Goal: Transaction & Acquisition: Purchase product/service

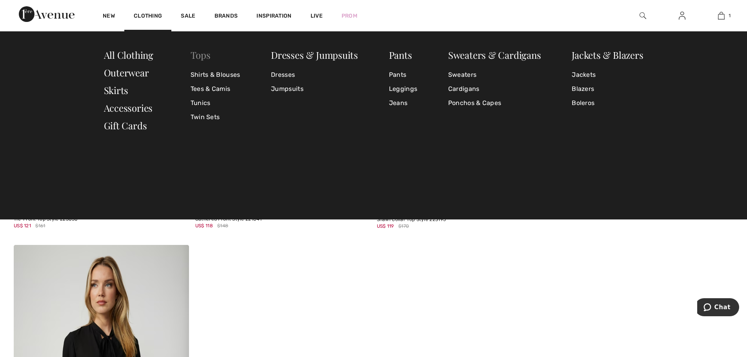
click at [203, 55] on link "Tops" at bounding box center [201, 55] width 20 height 13
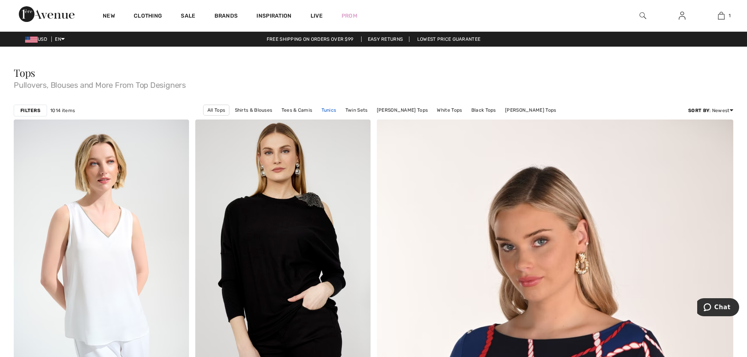
click at [339, 110] on link "Tunics" at bounding box center [329, 110] width 23 height 10
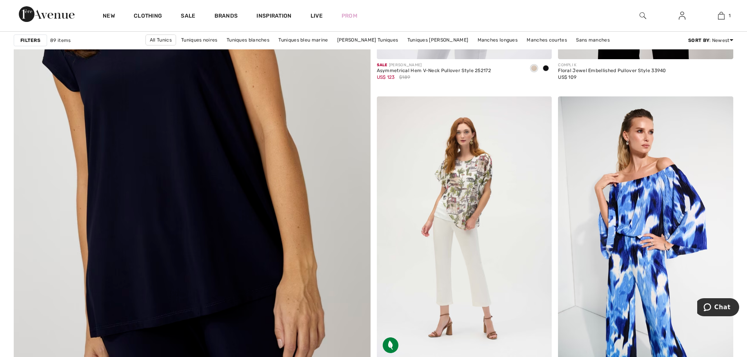
scroll to position [2707, 0]
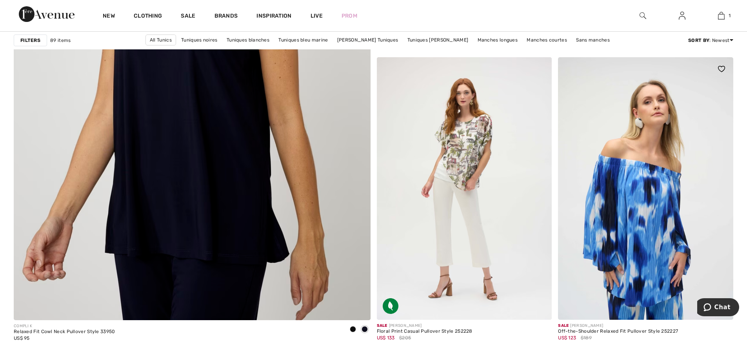
click at [651, 186] on img at bounding box center [645, 188] width 175 height 263
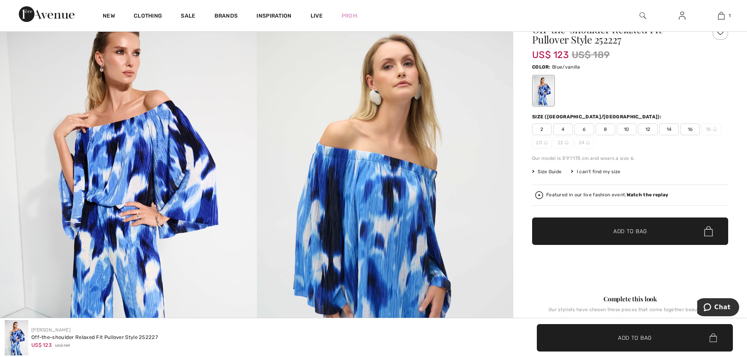
scroll to position [39, 0]
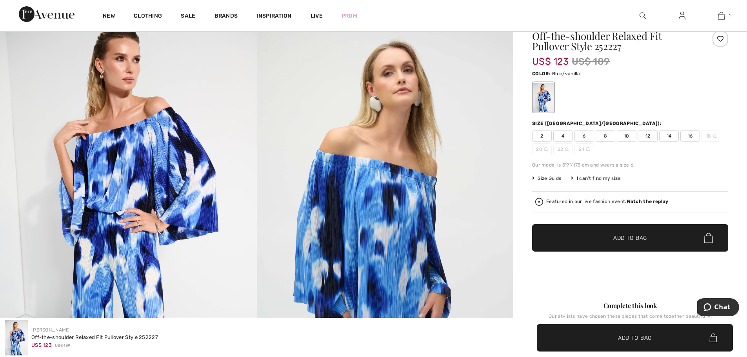
click at [627, 135] on span "10" at bounding box center [627, 136] width 20 height 12
click at [641, 229] on span "✔ Added to Bag Add to Bag" at bounding box center [630, 237] width 196 height 27
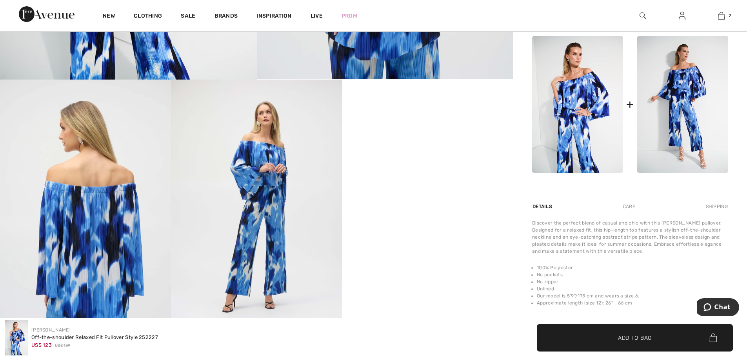
scroll to position [353, 0]
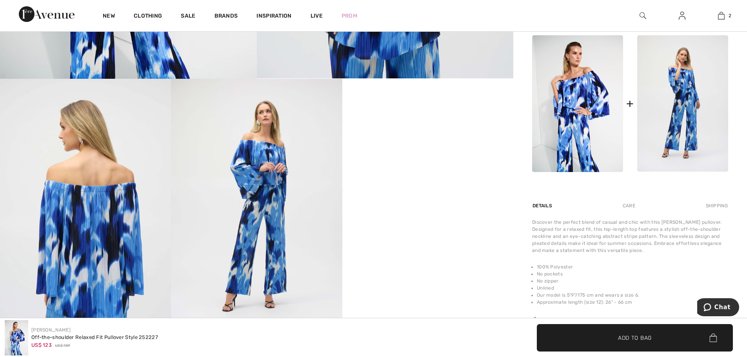
click at [687, 130] on img at bounding box center [683, 103] width 91 height 137
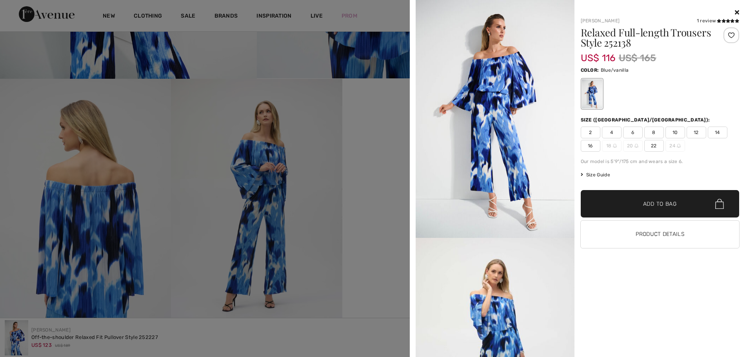
click at [657, 130] on span "8" at bounding box center [655, 133] width 20 height 12
click at [658, 205] on span "Add to Bag" at bounding box center [660, 204] width 34 height 8
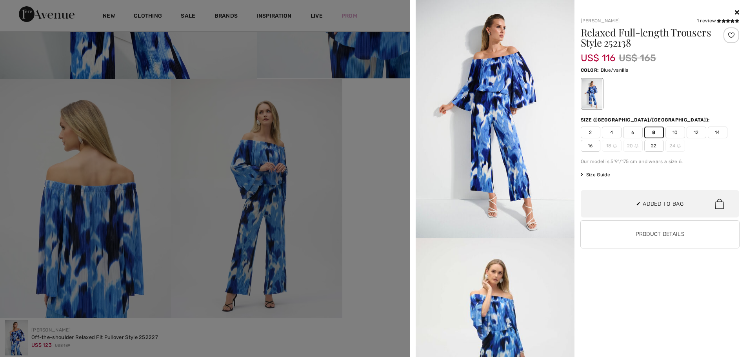
scroll to position [86, 0]
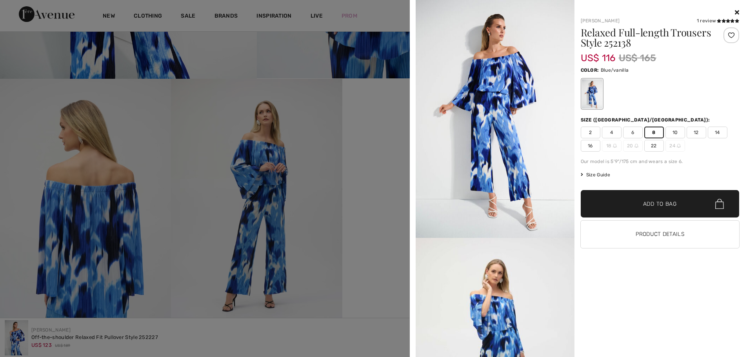
click at [664, 204] on span "Add to Bag" at bounding box center [660, 204] width 34 height 8
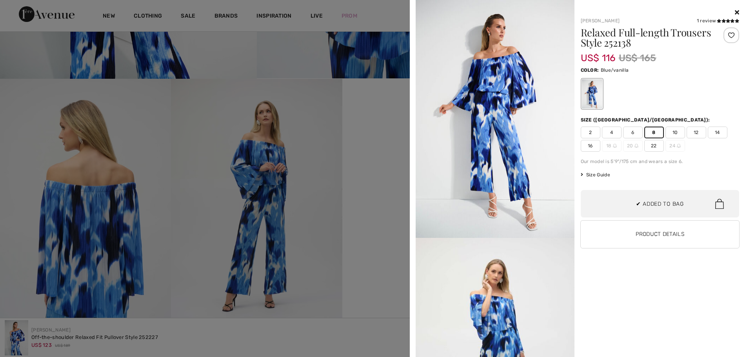
scroll to position [147, 0]
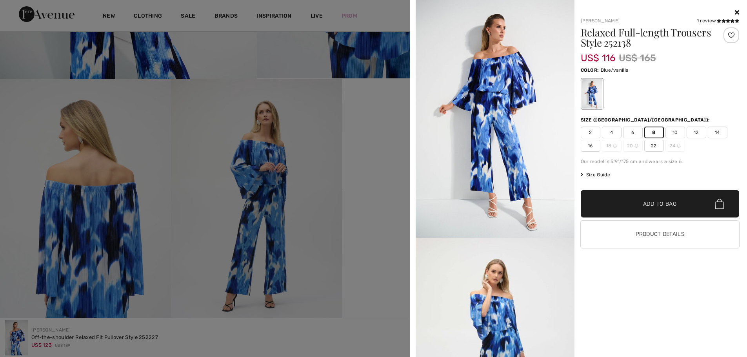
click at [634, 206] on span "✔ Added to Bag" at bounding box center [649, 204] width 48 height 8
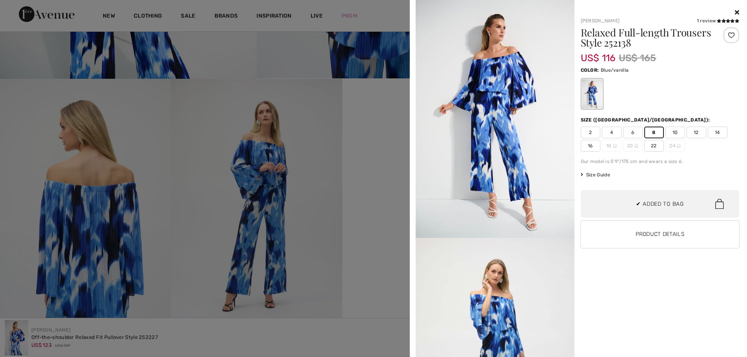
scroll to position [0, 0]
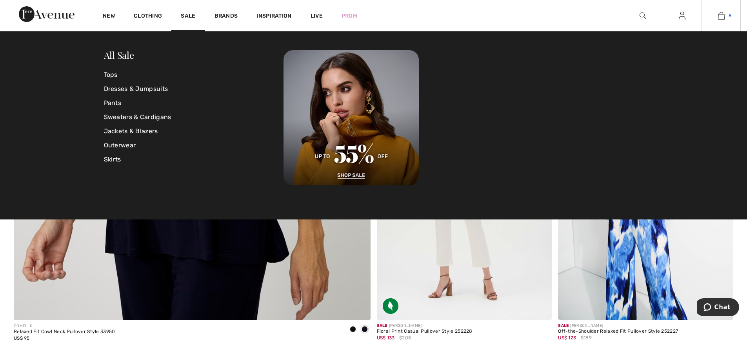
click at [721, 16] on img at bounding box center [721, 15] width 7 height 9
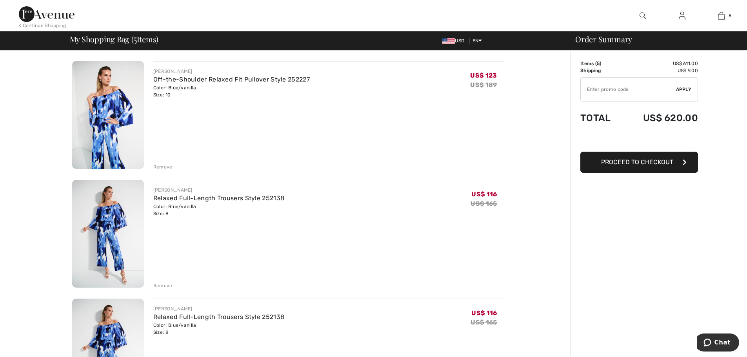
scroll to position [157, 0]
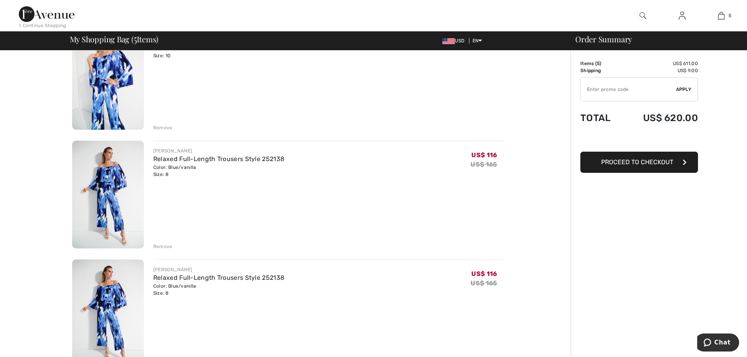
click at [164, 245] on div "Remove" at bounding box center [162, 246] width 19 height 7
click at [163, 245] on div "Remove" at bounding box center [162, 246] width 19 height 7
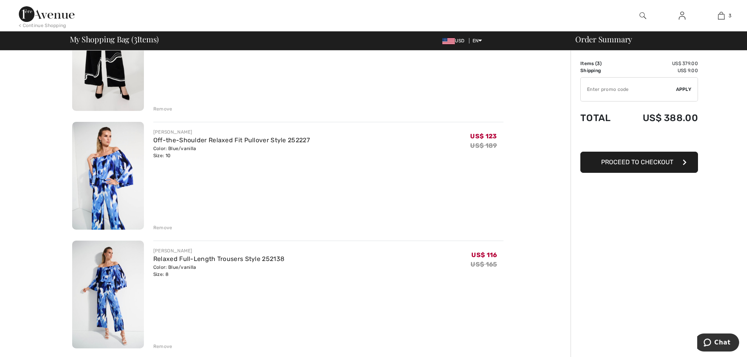
scroll to position [0, 0]
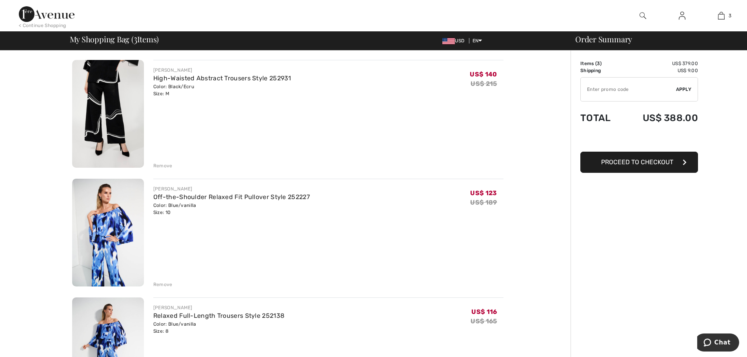
click at [140, 91] on img at bounding box center [108, 114] width 72 height 108
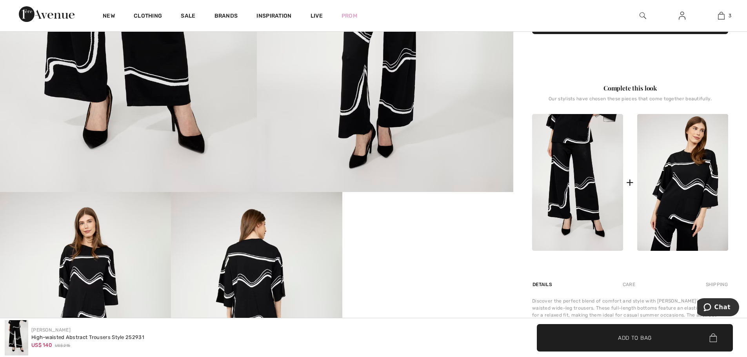
scroll to position [235, 0]
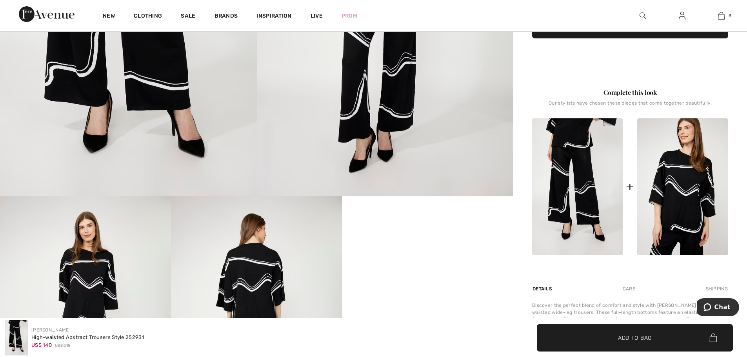
click at [692, 195] on img at bounding box center [683, 186] width 91 height 137
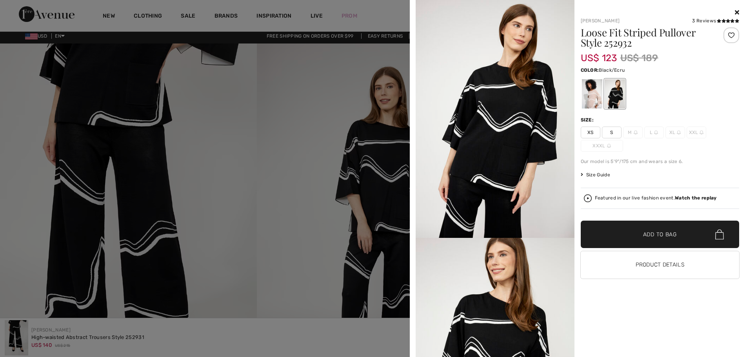
scroll to position [0, 0]
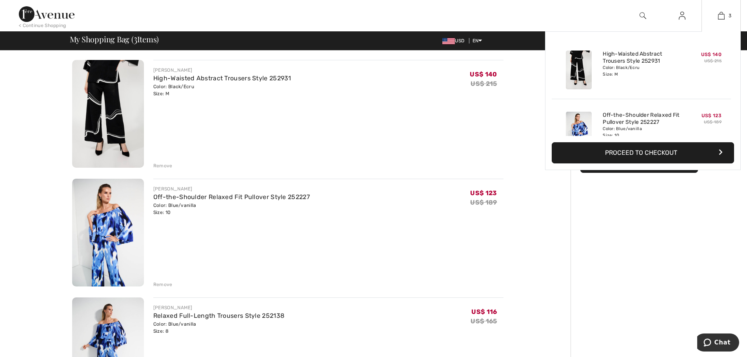
click at [681, 76] on div "High-Waisted Abstract Trousers Style 252931 Color: Black/Ecru Size: M" at bounding box center [642, 69] width 84 height 45
click at [643, 75] on div "Color: Black/Ecru Size: M" at bounding box center [641, 71] width 77 height 13
click at [724, 16] on img at bounding box center [721, 15] width 7 height 9
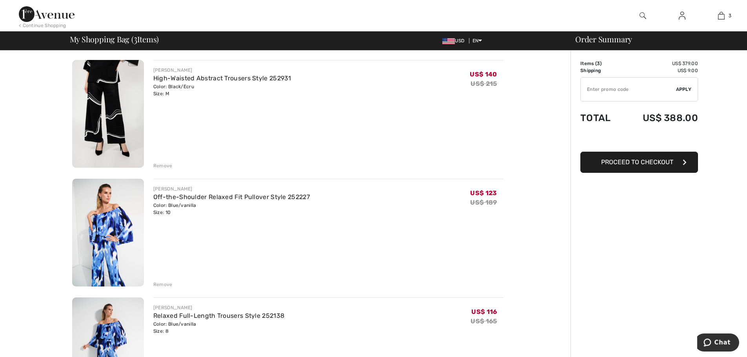
click at [165, 166] on div "Remove" at bounding box center [162, 165] width 19 height 7
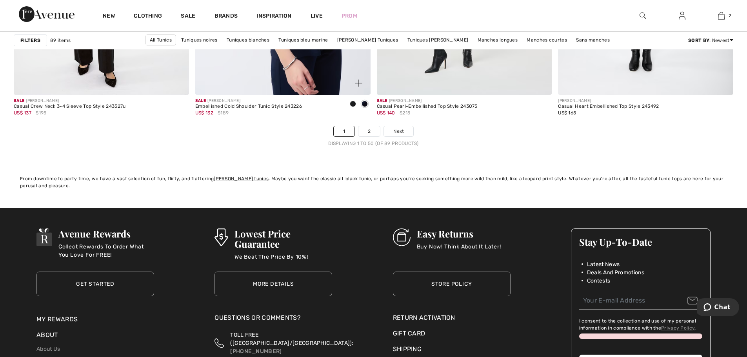
scroll to position [4551, 0]
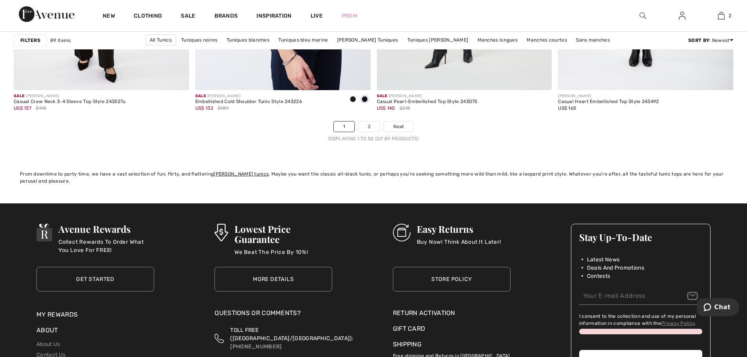
click at [368, 123] on link "2" at bounding box center [370, 127] width 22 height 10
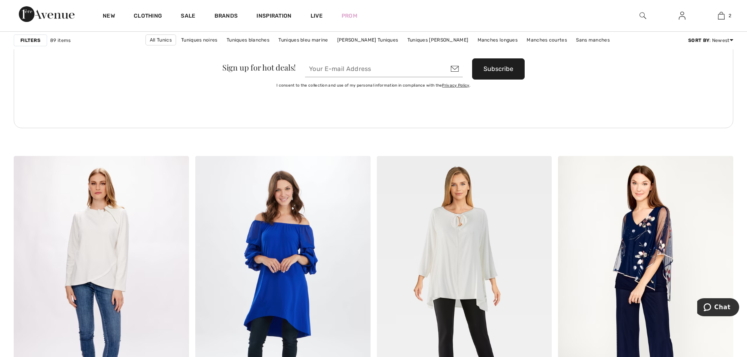
scroll to position [1098, 0]
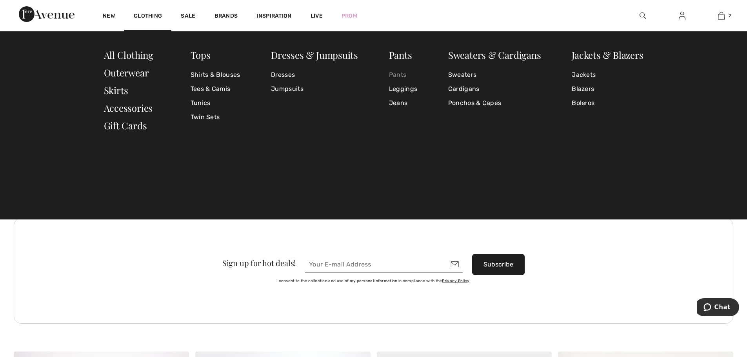
click at [404, 73] on link "Pants" at bounding box center [403, 75] width 28 height 14
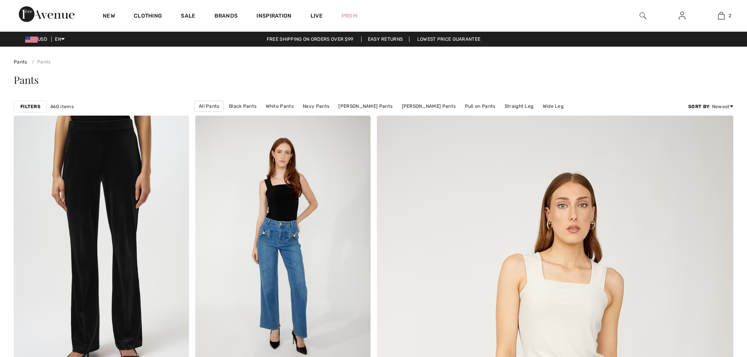
checkbox input "true"
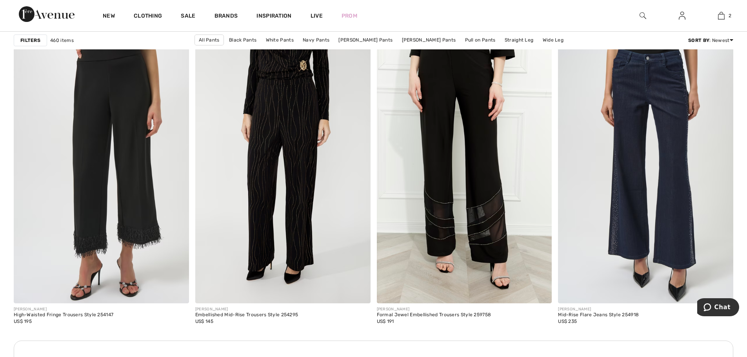
scroll to position [3335, 0]
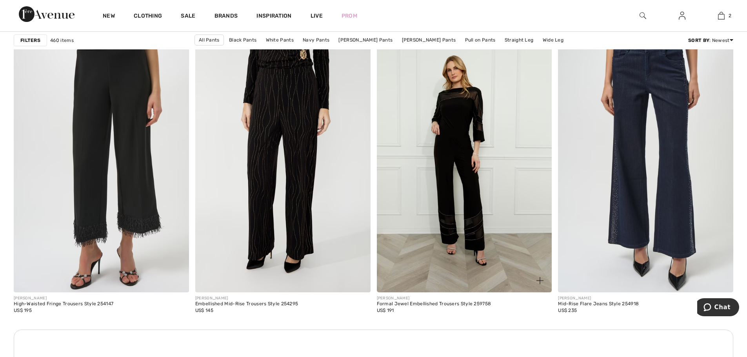
click at [449, 137] on img at bounding box center [464, 161] width 175 height 263
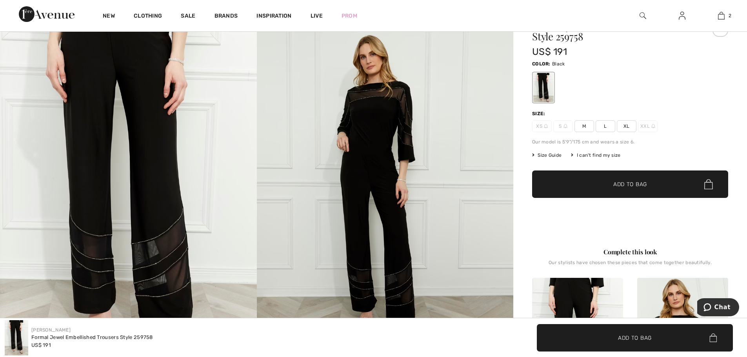
scroll to position [39, 0]
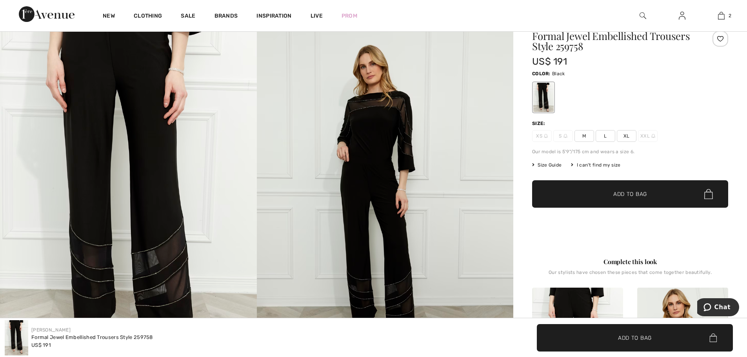
click at [605, 134] on span "L" at bounding box center [606, 136] width 20 height 12
click at [618, 193] on span "Add to Bag" at bounding box center [631, 194] width 34 height 8
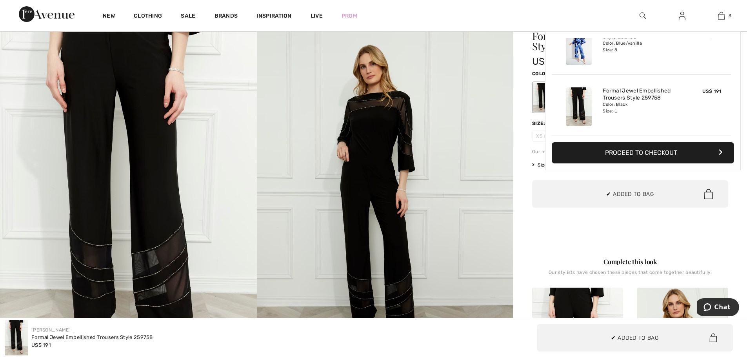
scroll to position [157, 0]
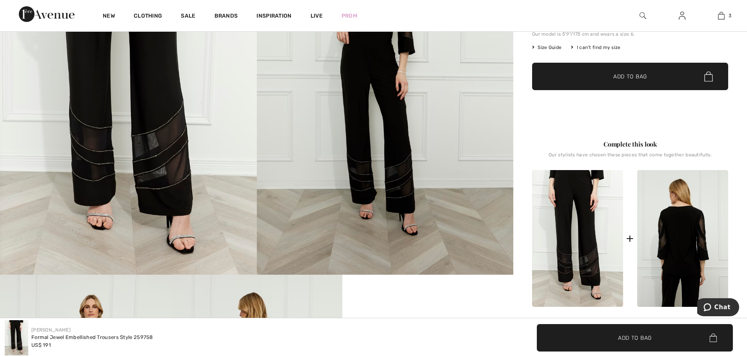
click at [692, 252] on img at bounding box center [683, 238] width 91 height 137
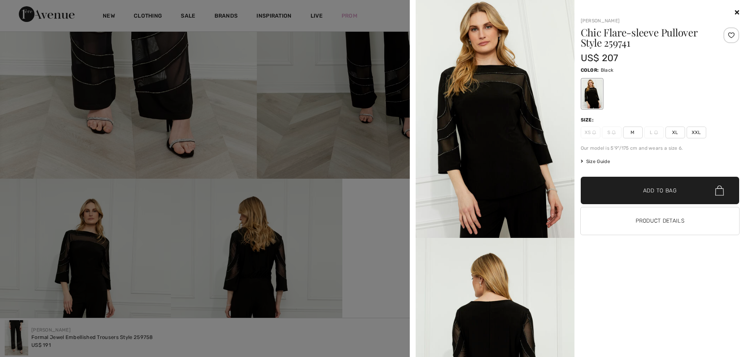
scroll to position [275, 0]
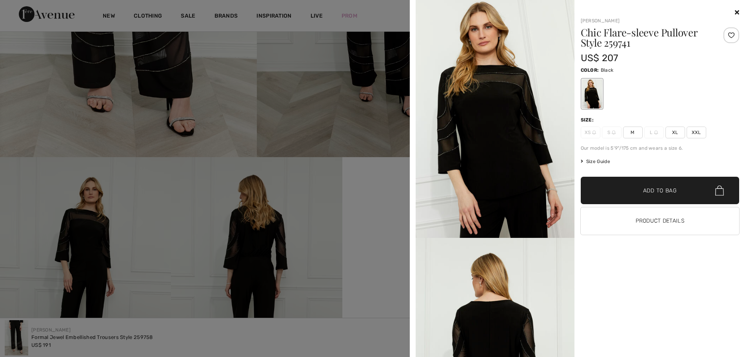
click at [632, 133] on span "M" at bounding box center [633, 133] width 20 height 12
click at [651, 192] on span "Add to Bag" at bounding box center [660, 191] width 34 height 8
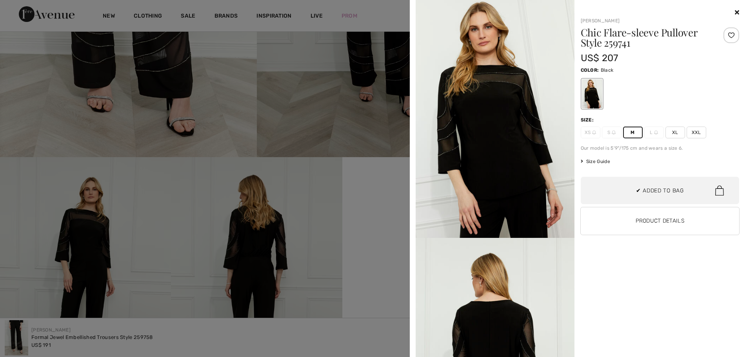
scroll to position [147, 0]
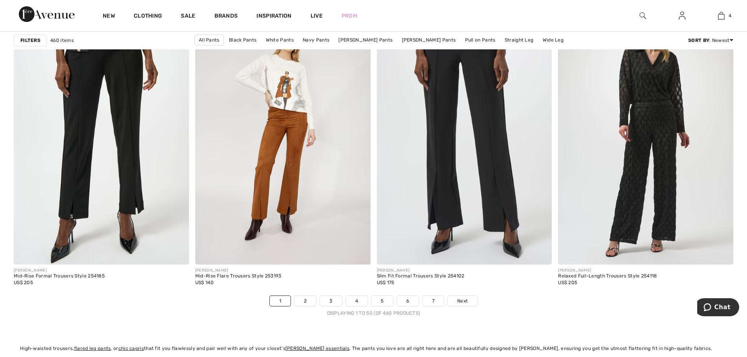
scroll to position [4433, 0]
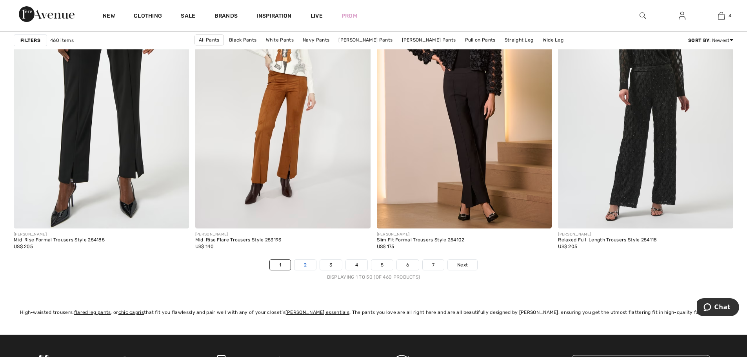
click at [304, 265] on link "2" at bounding box center [306, 265] width 22 height 10
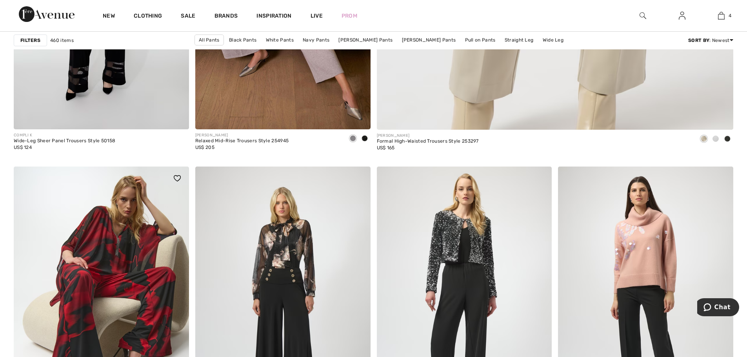
scroll to position [588, 0]
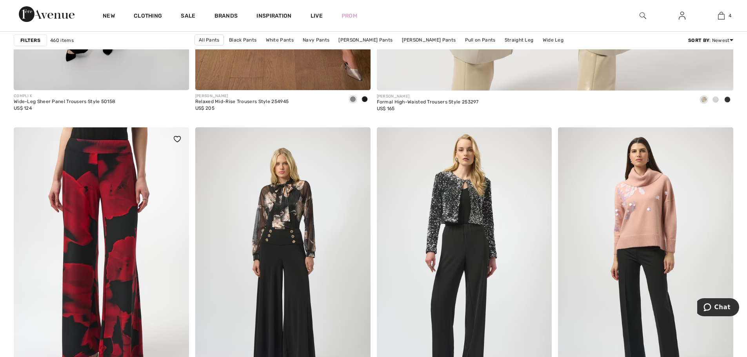
click at [167, 193] on img at bounding box center [101, 259] width 175 height 263
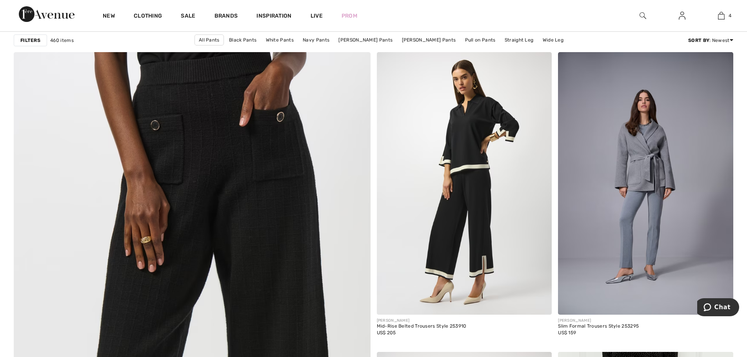
scroll to position [2393, 0]
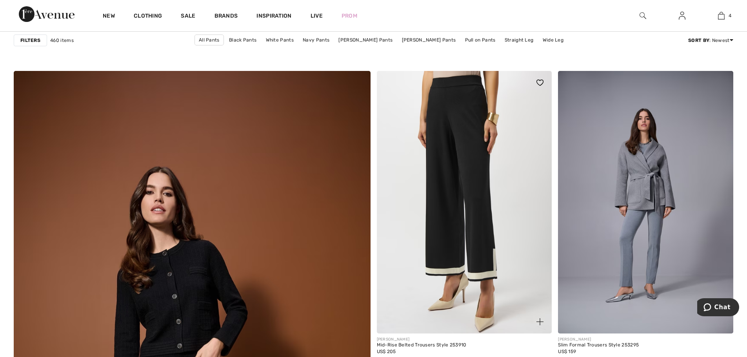
click at [484, 236] on img at bounding box center [464, 202] width 175 height 263
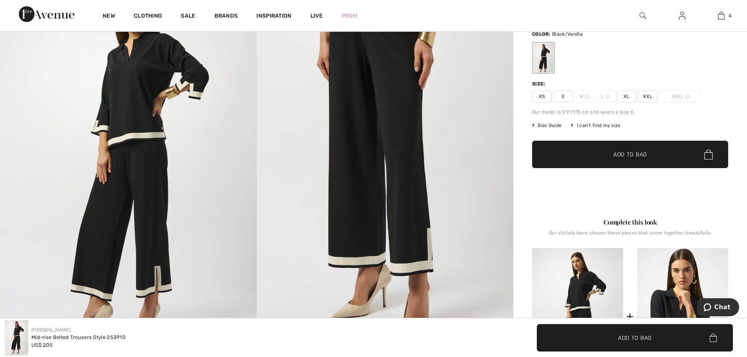
scroll to position [78, 0]
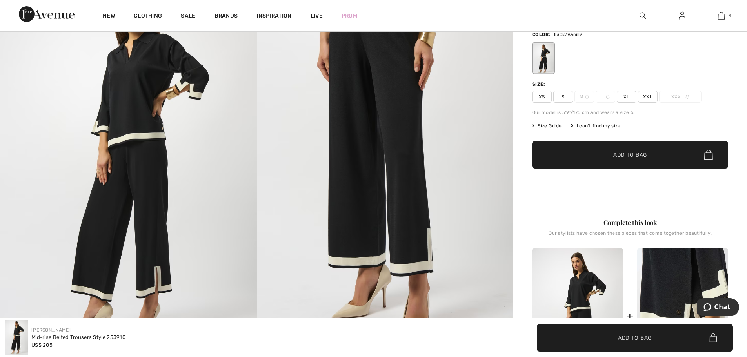
click at [690, 275] on img at bounding box center [683, 317] width 91 height 137
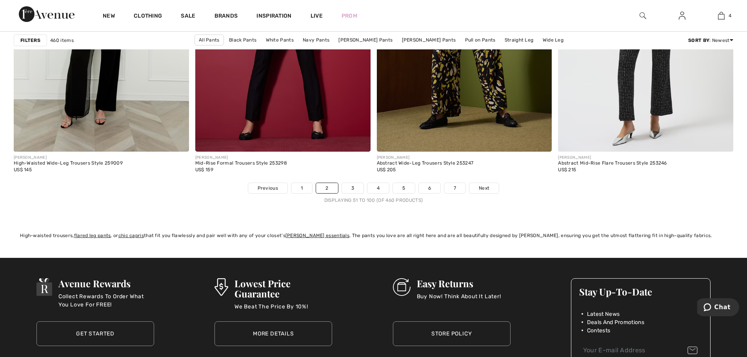
scroll to position [4491, 0]
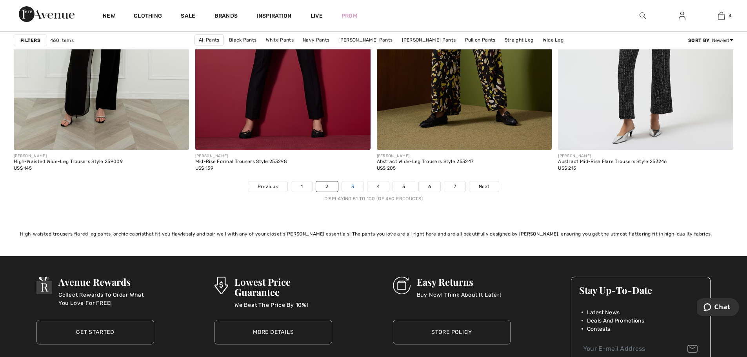
click at [353, 184] on link "3" at bounding box center [353, 187] width 22 height 10
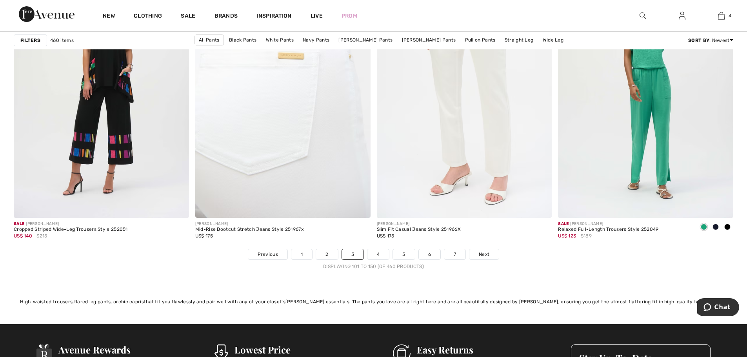
scroll to position [4590, 0]
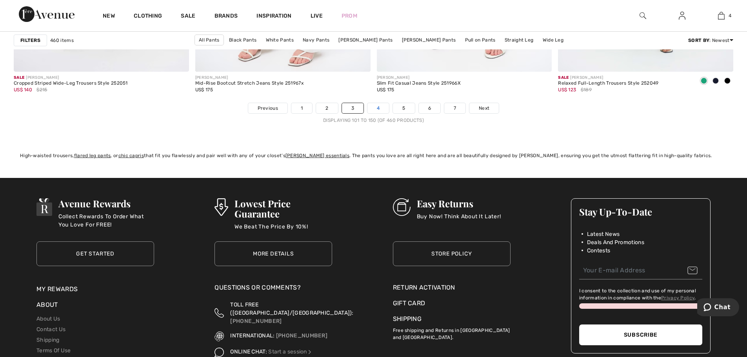
click at [376, 108] on link "4" at bounding box center [379, 108] width 22 height 10
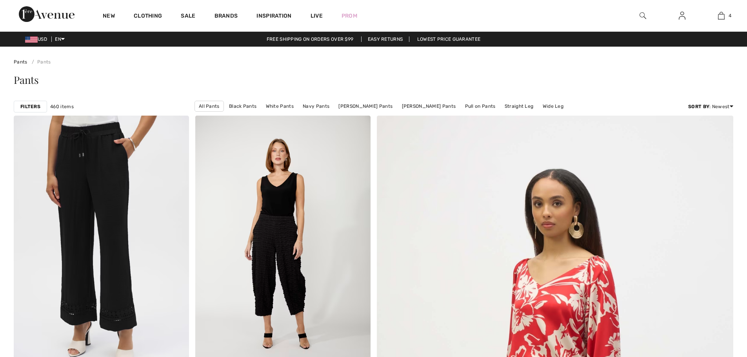
checkbox input "true"
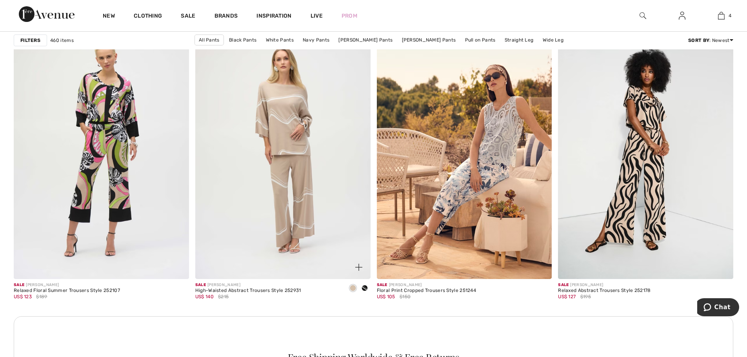
scroll to position [981, 0]
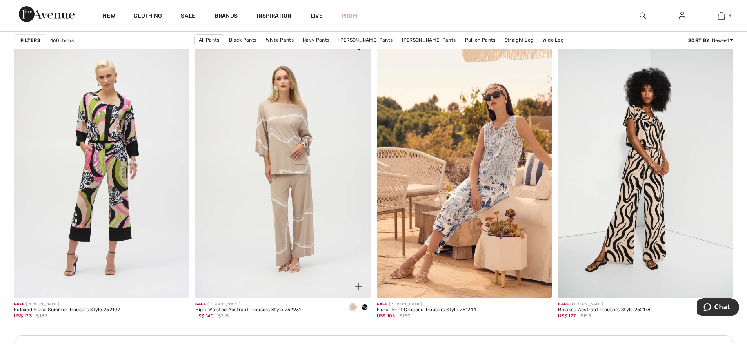
click at [292, 171] on img at bounding box center [282, 166] width 175 height 263
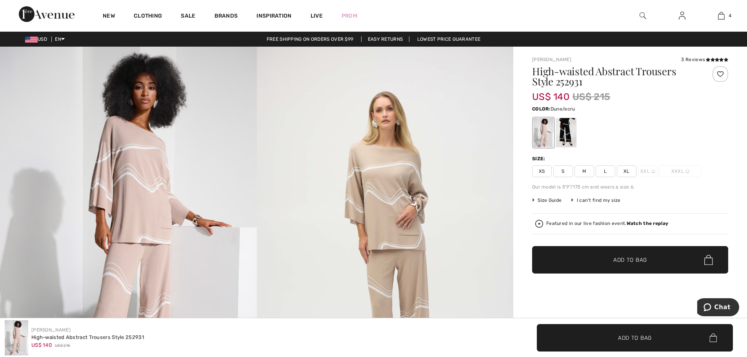
click at [605, 170] on span "L" at bounding box center [606, 172] width 20 height 12
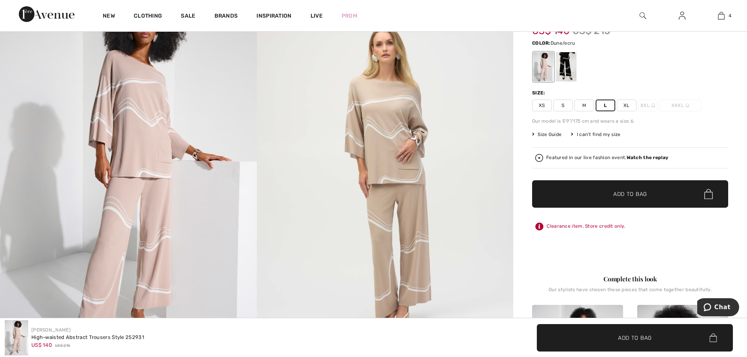
scroll to position [39, 0]
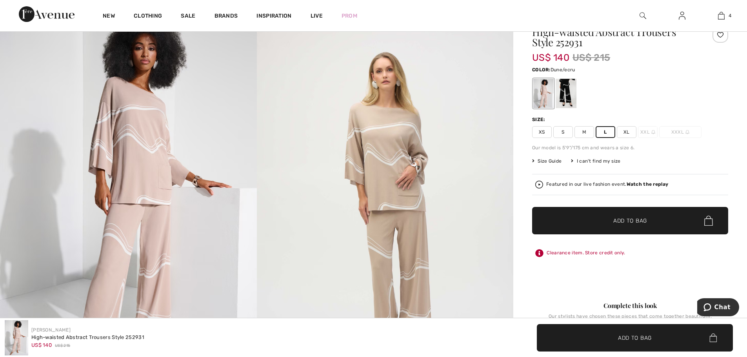
click at [589, 133] on span "M" at bounding box center [585, 132] width 20 height 12
click at [607, 216] on span "✔ Added to Bag Add to Bag" at bounding box center [630, 220] width 196 height 27
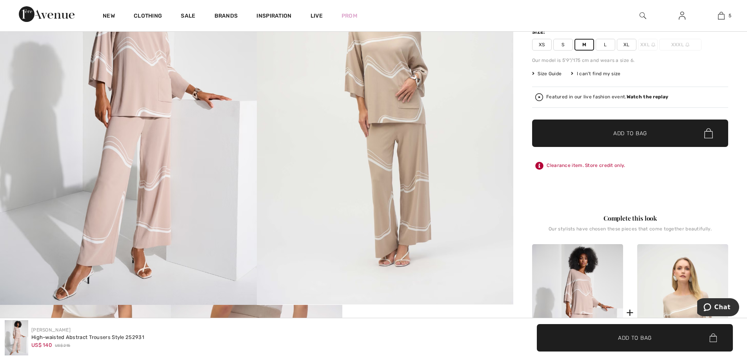
scroll to position [196, 0]
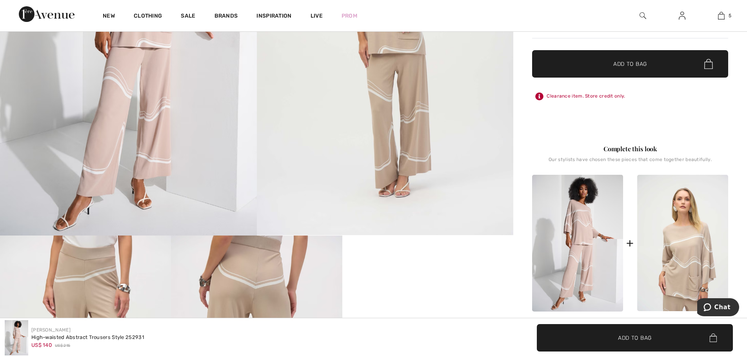
click at [685, 233] on img at bounding box center [683, 243] width 91 height 137
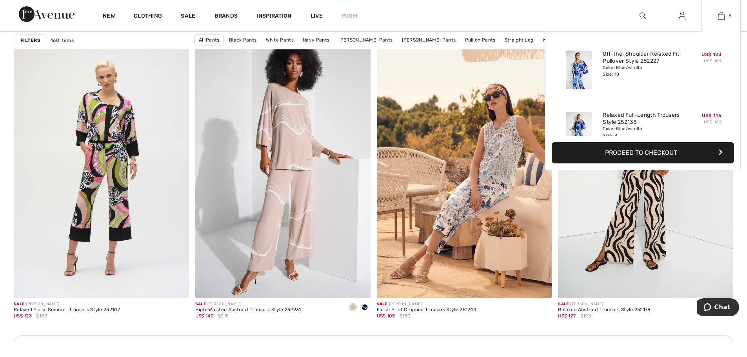
click at [723, 17] on img at bounding box center [721, 15] width 7 height 9
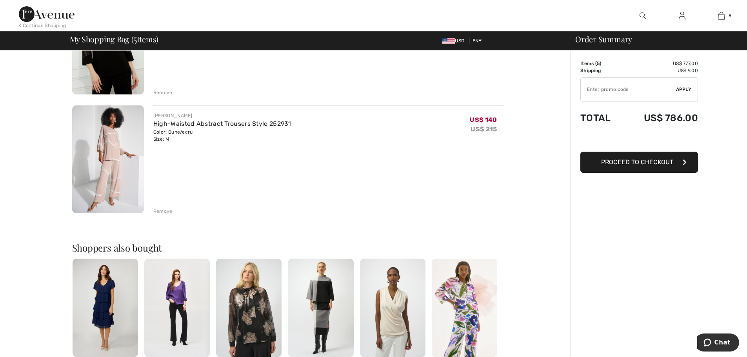
scroll to position [432, 0]
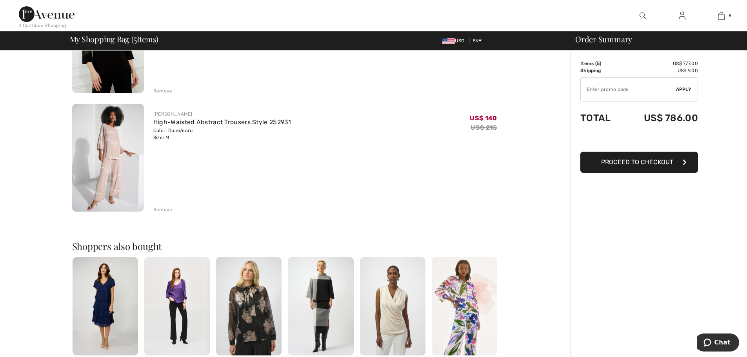
click at [155, 208] on div "Remove" at bounding box center [162, 209] width 19 height 7
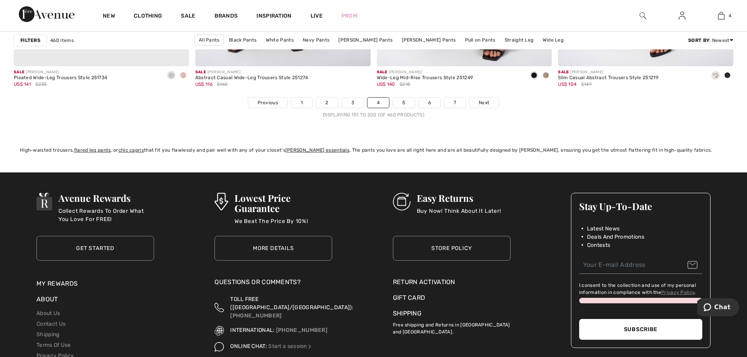
scroll to position [4590, 0]
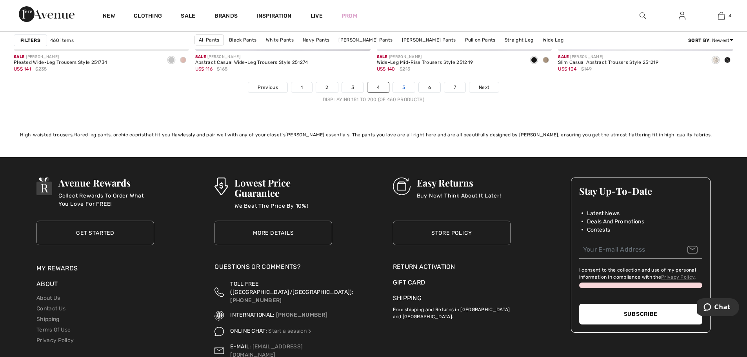
click at [397, 84] on link "5" at bounding box center [404, 87] width 22 height 10
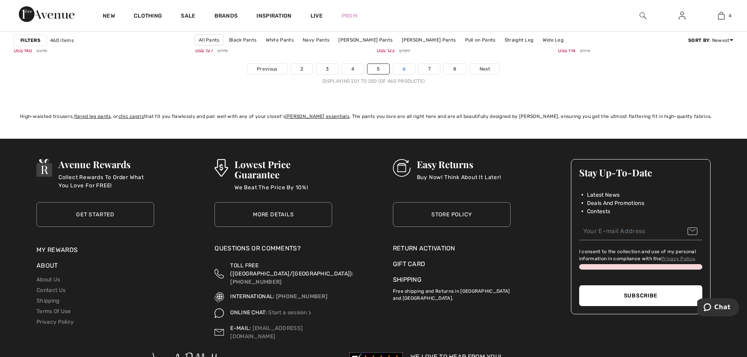
click at [405, 66] on link "6" at bounding box center [404, 69] width 22 height 10
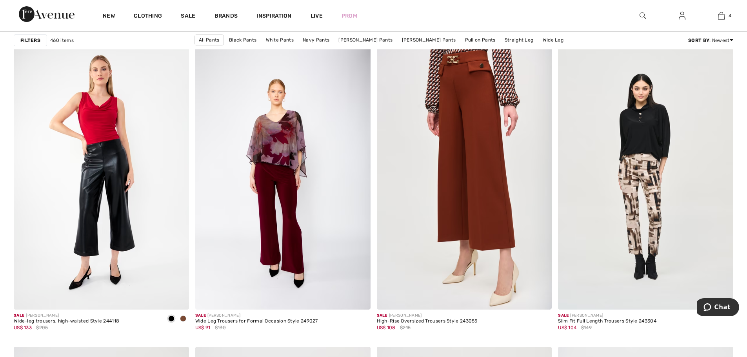
scroll to position [3021, 0]
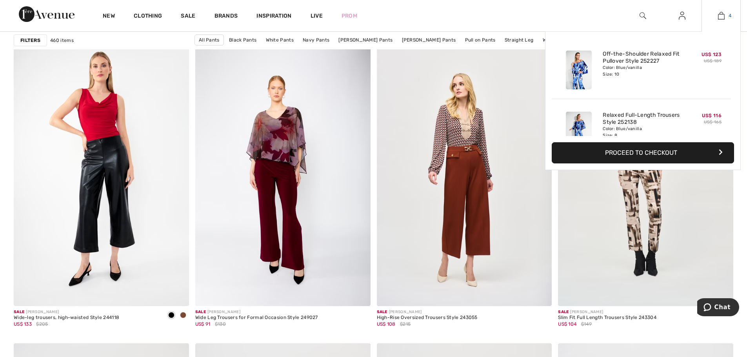
click at [722, 16] on img at bounding box center [721, 15] width 7 height 9
